Goal: Transaction & Acquisition: Purchase product/service

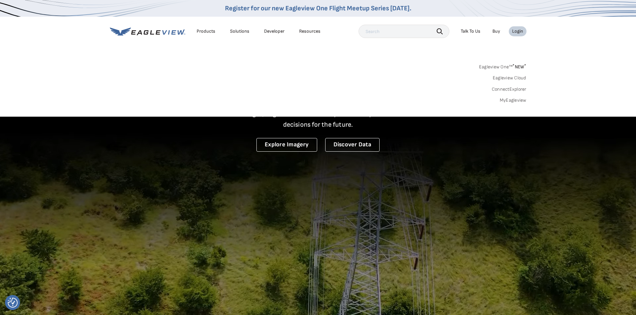
click at [508, 65] on link "Eagleview One™ * NEW *" at bounding box center [502, 66] width 47 height 8
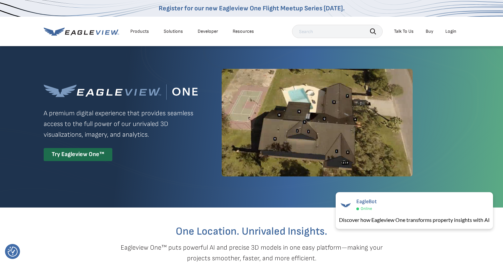
click at [451, 31] on div "Login" at bounding box center [451, 31] width 11 height 6
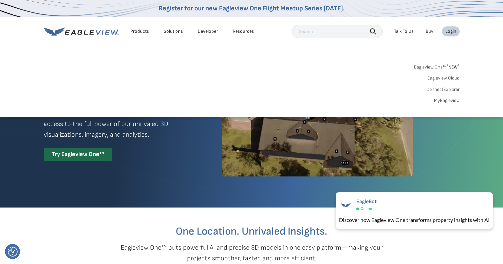
click at [445, 101] on link "MyEagleview" at bounding box center [447, 100] width 26 height 6
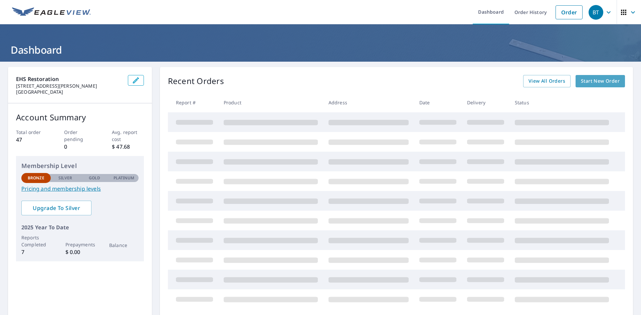
click at [594, 80] on span "Start New Order" at bounding box center [599, 81] width 39 height 8
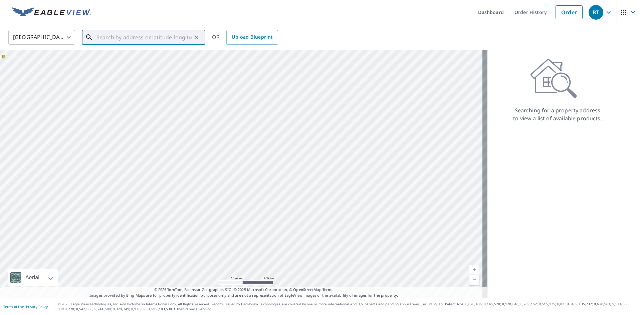
click at [102, 39] on input "text" at bounding box center [143, 37] width 95 height 19
click at [109, 36] on input "text" at bounding box center [143, 37] width 95 height 19
click at [116, 61] on p "Phoenix, AZ 85020" at bounding box center [147, 64] width 105 height 7
type input "12 E Glenn Dr Phoenix, AZ 85020"
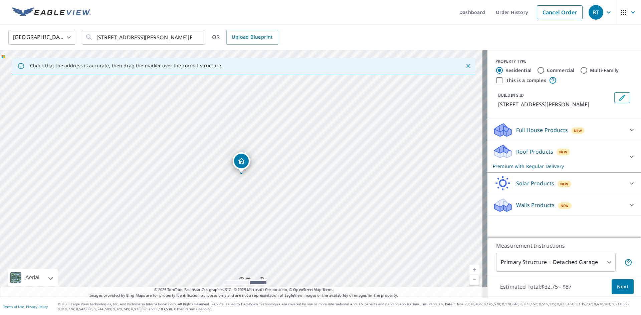
click at [627, 129] on icon at bounding box center [631, 130] width 8 height 8
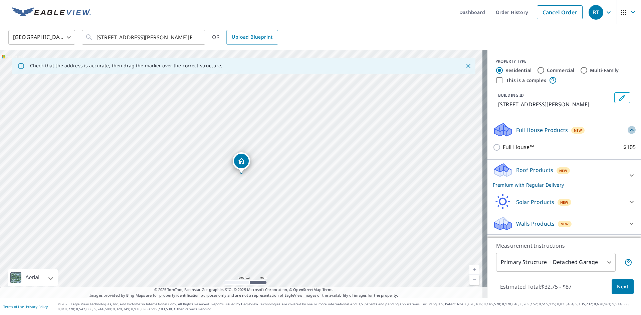
click at [627, 131] on icon at bounding box center [631, 130] width 8 height 8
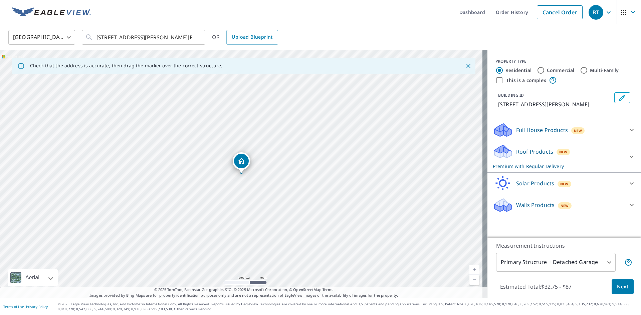
click at [623, 158] on div at bounding box center [631, 157] width 16 height 16
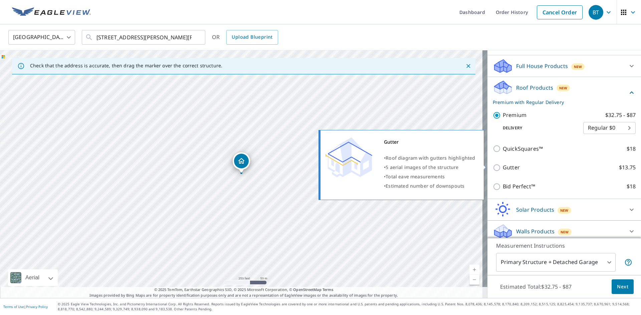
scroll to position [67, 0]
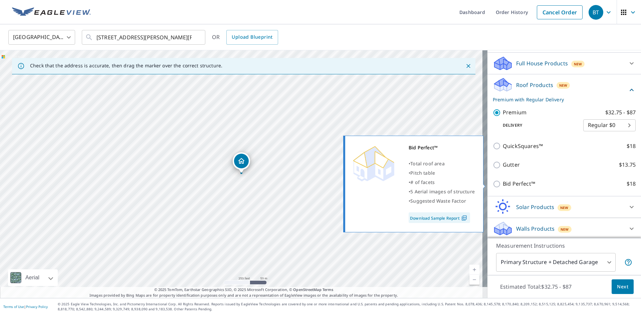
click at [495, 182] on input "Bid Perfect™ $18" at bounding box center [497, 184] width 10 height 8
checkbox input "true"
checkbox input "false"
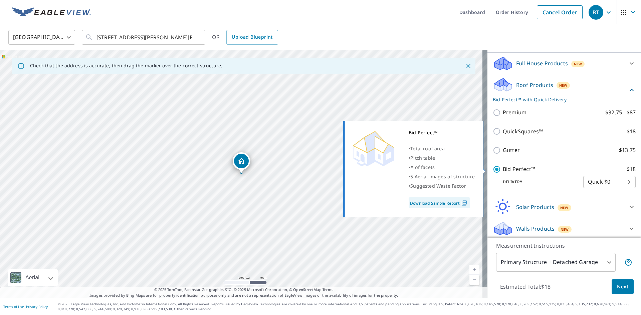
scroll to position [68, 0]
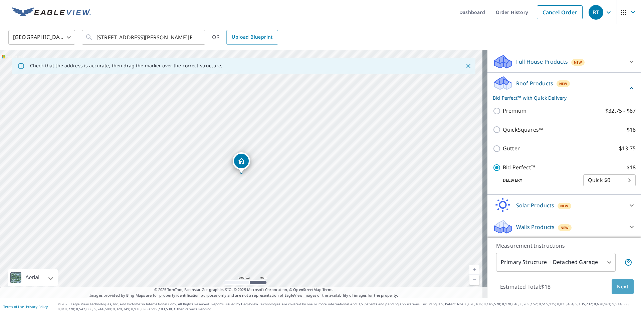
click at [621, 294] on button "Next" at bounding box center [622, 287] width 22 height 15
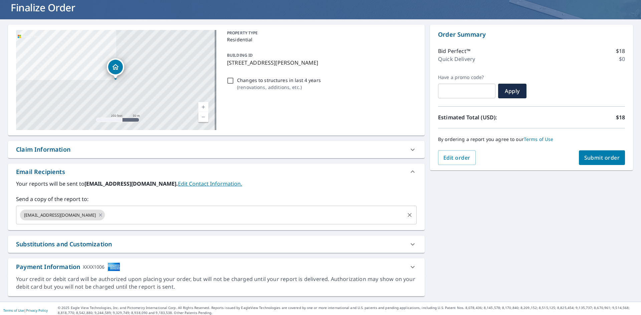
scroll to position [46, 0]
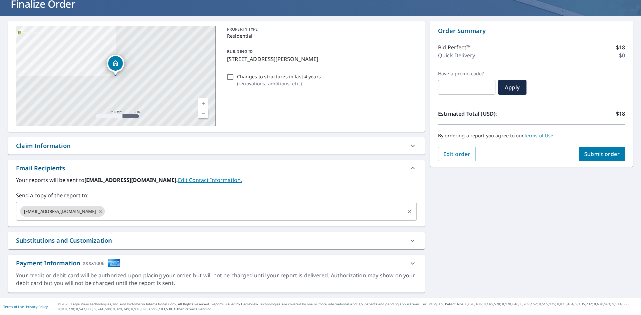
click at [85, 212] on div "dory@ehsrestoration.com" at bounding box center [62, 211] width 85 height 11
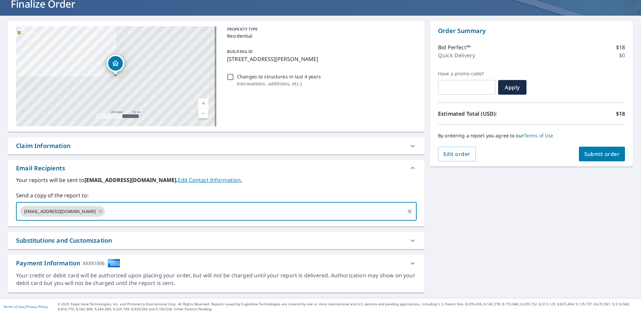
click at [98, 211] on icon at bounding box center [100, 211] width 5 height 7
click at [84, 211] on input "text" at bounding box center [211, 211] width 384 height 13
type input "kajlie@ehsrestoration.com"
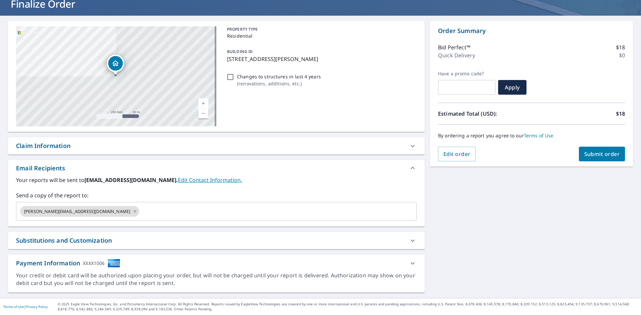
click at [482, 230] on div "12 E Glenn Dr Phoenix, AZ 85020 Aerial Road A standard road map Aerial A detail…" at bounding box center [320, 157] width 641 height 283
click at [604, 154] on span "Submit order" at bounding box center [602, 153] width 36 height 7
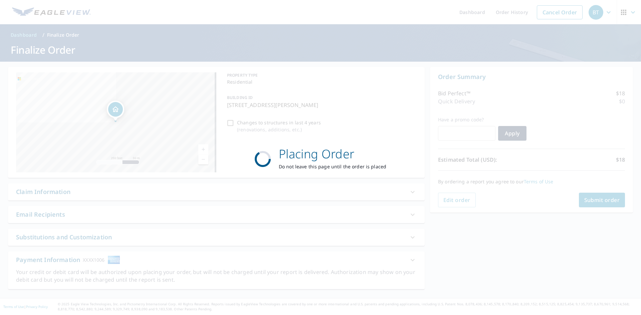
scroll to position [0, 0]
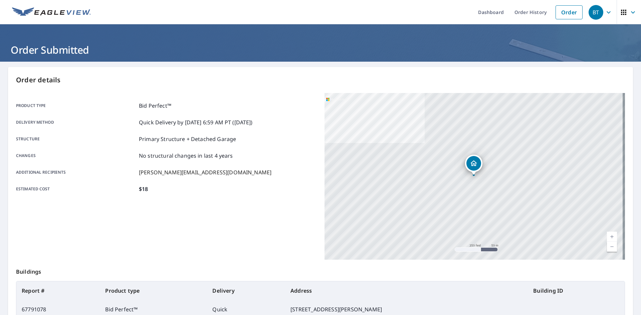
click at [560, 266] on p "Buildings" at bounding box center [320, 270] width 609 height 21
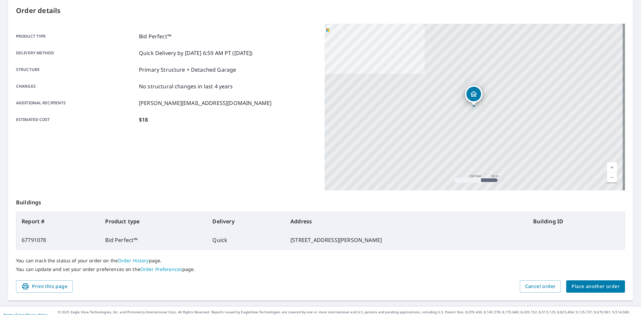
scroll to position [77, 0]
